Goal: Find specific page/section: Find specific page/section

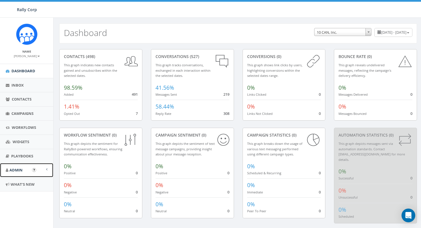
click at [21, 173] on link "Admin" at bounding box center [26, 170] width 53 height 14
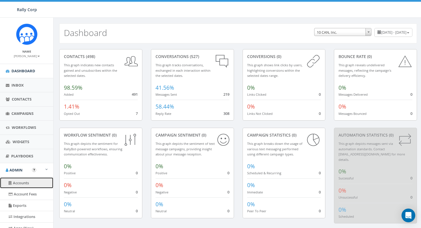
click at [24, 186] on link "Accounts" at bounding box center [26, 183] width 53 height 11
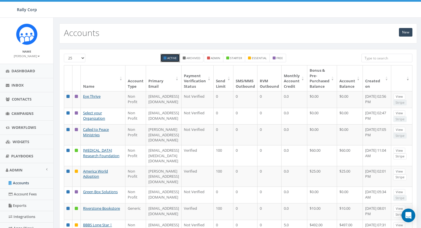
click at [380, 59] on input "search" at bounding box center [386, 58] width 51 height 9
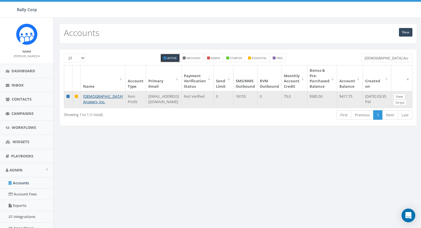
type input "[DEMOGRAPHIC_DATA] Answers"
click at [397, 97] on link "View" at bounding box center [399, 97] width 12 height 6
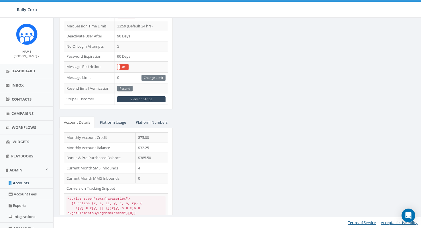
scroll to position [186, 0]
click at [144, 98] on link "View on Stripe" at bounding box center [141, 99] width 48 height 6
